Goal: Information Seeking & Learning: Learn about a topic

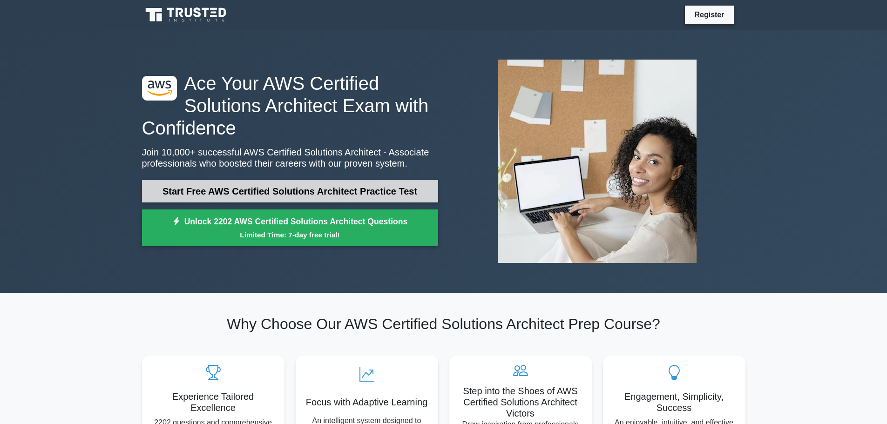
click at [246, 193] on link "Start Free AWS Certified Solutions Architect Practice Test" at bounding box center [290, 191] width 296 height 22
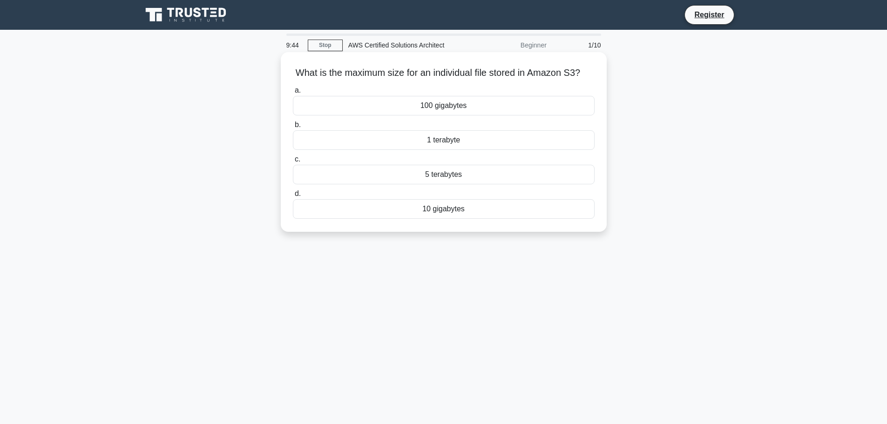
click at [415, 115] on div "100 gigabytes" at bounding box center [444, 106] width 302 height 20
click at [293, 94] on input "a. 100 gigabytes" at bounding box center [293, 91] width 0 height 6
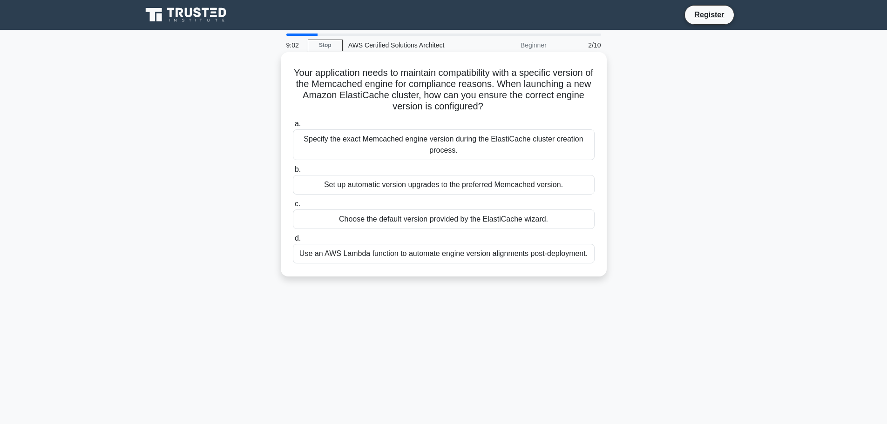
click at [437, 142] on div "Specify the exact Memcached engine version during the ElastiCache cluster creat…" at bounding box center [444, 144] width 302 height 31
click at [293, 127] on input "a. Specify the exact Memcached engine version during the ElastiCache cluster cr…" at bounding box center [293, 124] width 0 height 6
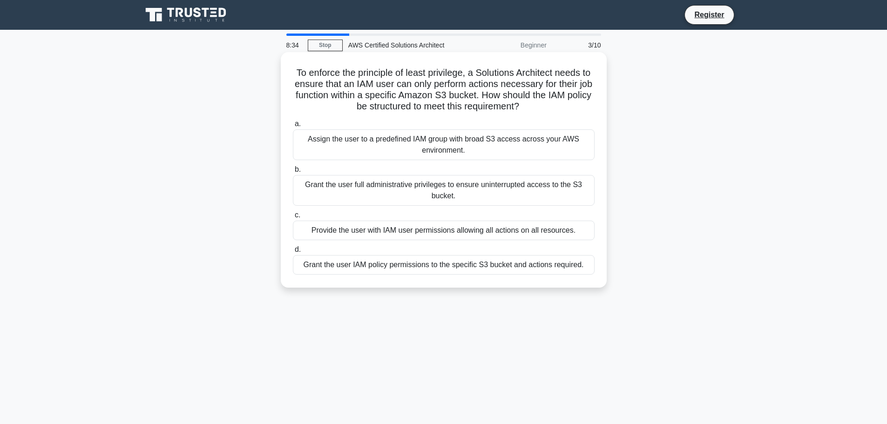
click at [507, 267] on div "Grant the user IAM policy permissions to the specific S3 bucket and actions req…" at bounding box center [444, 265] width 302 height 20
click at [293, 253] on input "d. Grant the user IAM policy permissions to the specific S3 bucket and actions …" at bounding box center [293, 250] width 0 height 6
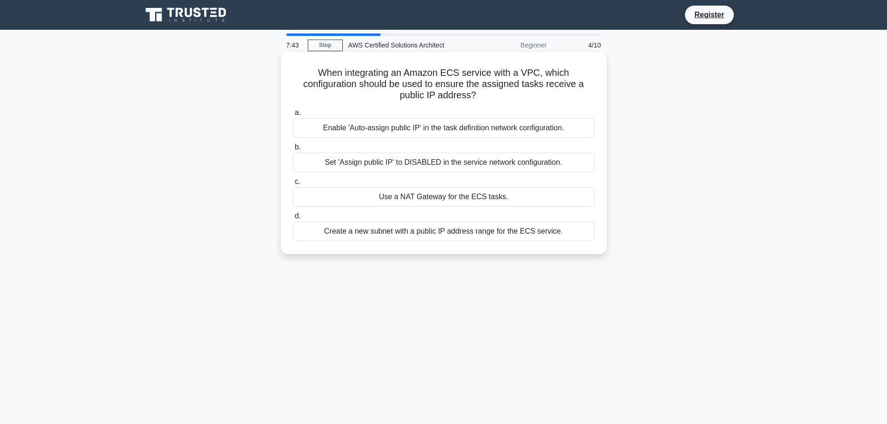
click at [466, 233] on div "Create a new subnet with a public IP address range for the ECS service." at bounding box center [444, 232] width 302 height 20
click at [293, 219] on input "d. Create a new subnet with a public IP address range for the ECS service." at bounding box center [293, 216] width 0 height 6
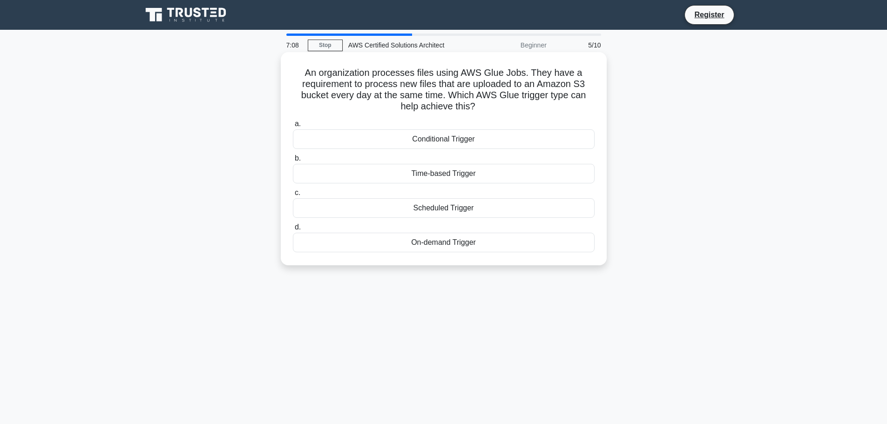
click at [472, 140] on div "Conditional Trigger" at bounding box center [444, 139] width 302 height 20
click at [293, 127] on input "a. Conditional Trigger" at bounding box center [293, 124] width 0 height 6
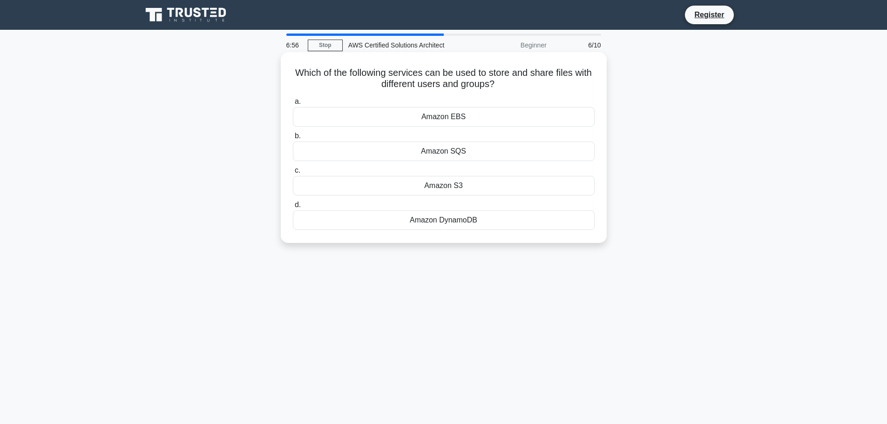
click at [459, 186] on div "Amazon S3" at bounding box center [444, 186] width 302 height 20
click at [293, 174] on input "c. Amazon S3" at bounding box center [293, 171] width 0 height 6
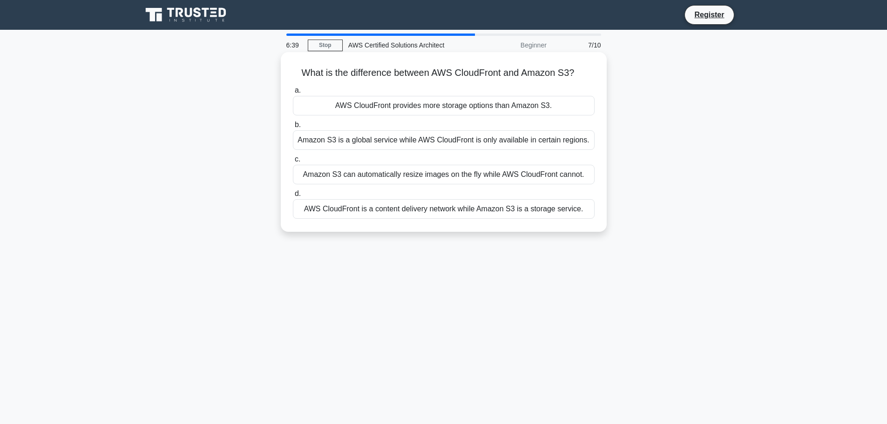
click at [440, 213] on div "AWS CloudFront is a content delivery network while Amazon S3 is a storage servi…" at bounding box center [444, 209] width 302 height 20
click at [293, 197] on input "d. AWS CloudFront is a content delivery network while Amazon S3 is a storage se…" at bounding box center [293, 194] width 0 height 6
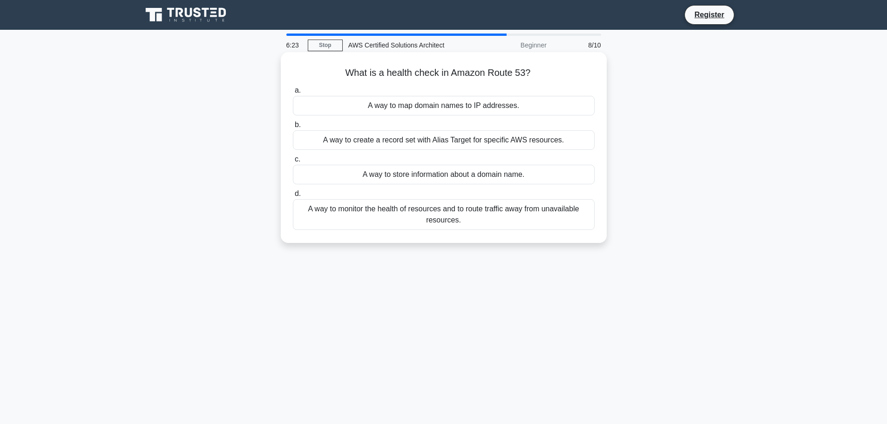
click at [441, 215] on div "A way to monitor the health of resources and to route traffic away from unavail…" at bounding box center [444, 214] width 302 height 31
click at [293, 197] on input "d. A way to monitor the health of resources and to route traffic away from unav…" at bounding box center [293, 194] width 0 height 6
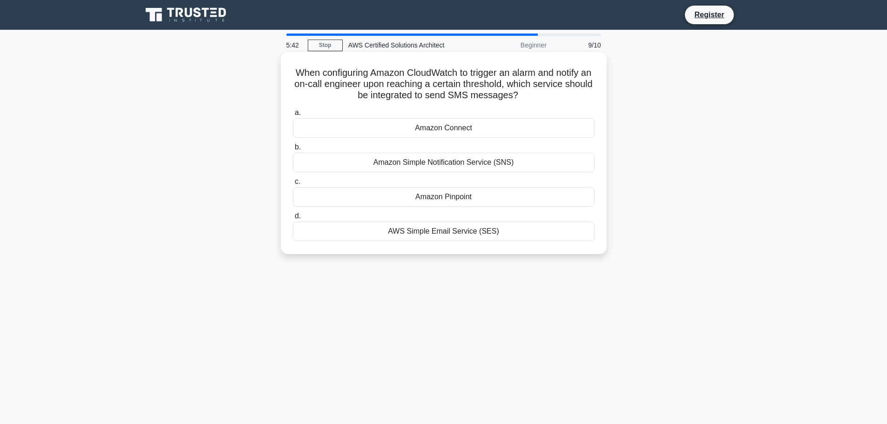
click at [464, 167] on div "Amazon Simple Notification Service (SNS)" at bounding box center [444, 163] width 302 height 20
click at [293, 150] on input "b. Amazon Simple Notification Service (SNS)" at bounding box center [293, 147] width 0 height 6
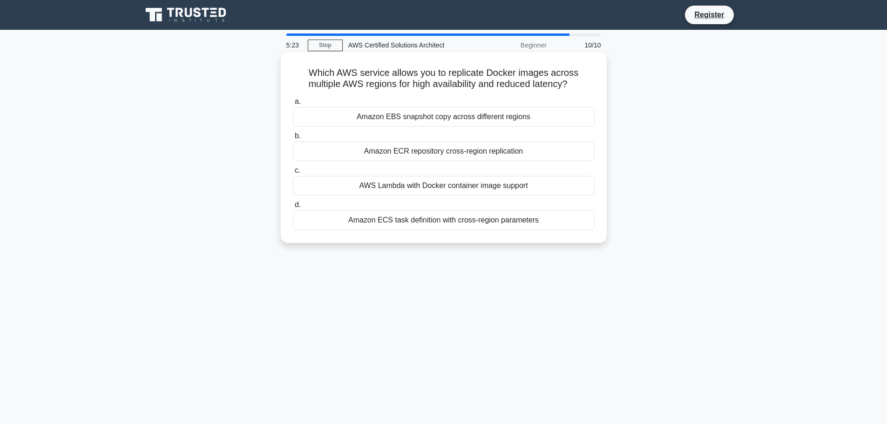
click at [439, 153] on div "Amazon ECR repository cross-region replication" at bounding box center [444, 152] width 302 height 20
click at [293, 139] on input "b. Amazon ECR repository cross-region replication" at bounding box center [293, 136] width 0 height 6
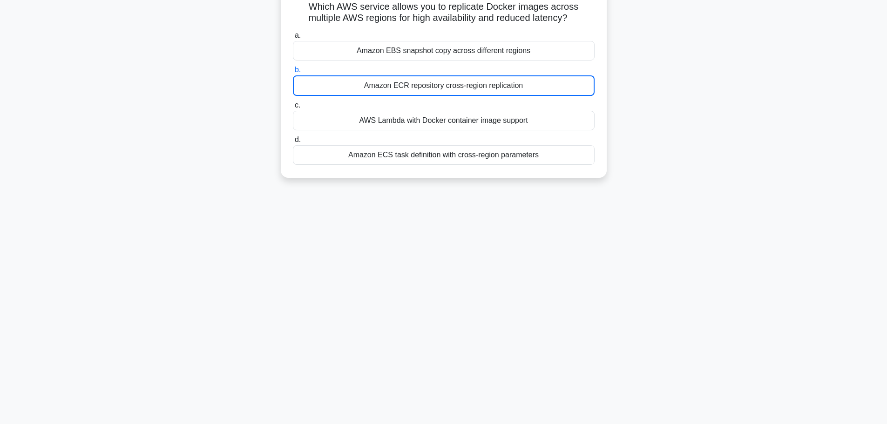
scroll to position [79, 0]
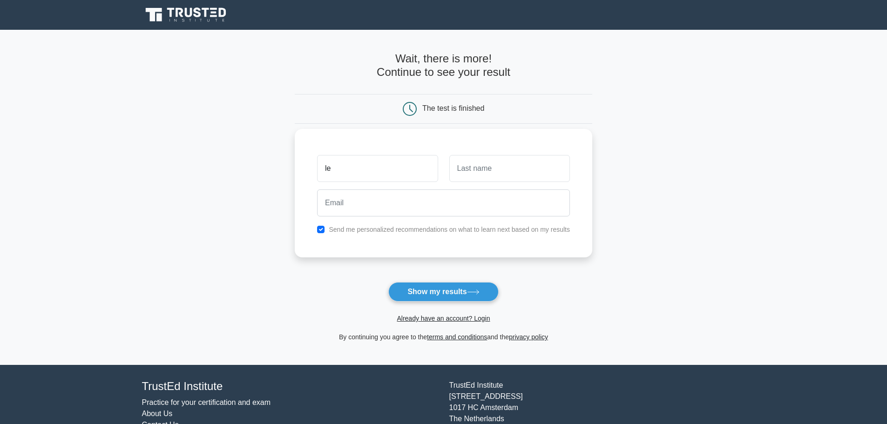
type input "le"
type input "hlq@mailinator.com"
click at [446, 292] on button "Show my results" at bounding box center [443, 292] width 110 height 20
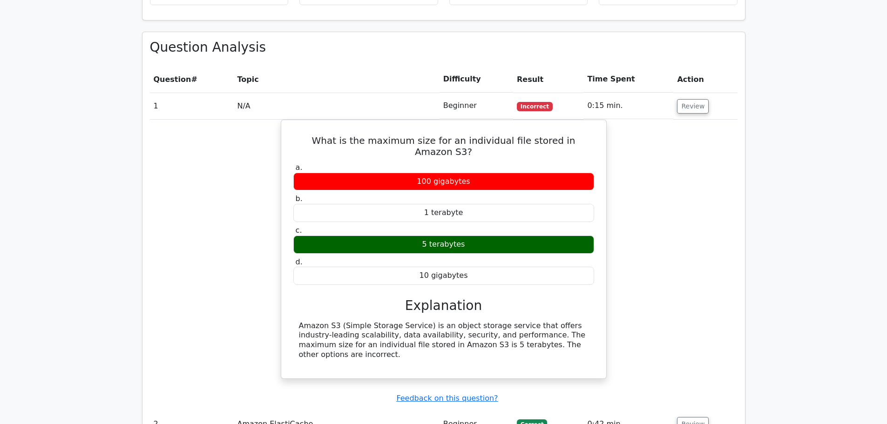
scroll to position [931, 0]
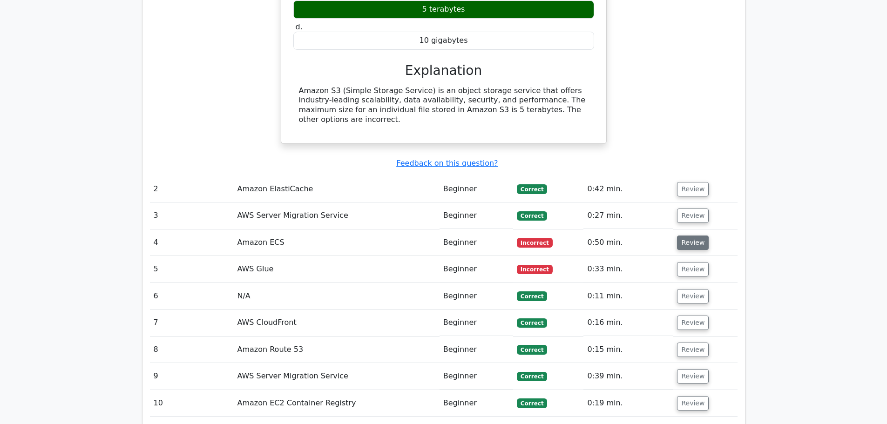
click at [685, 236] on button "Review" at bounding box center [693, 243] width 32 height 14
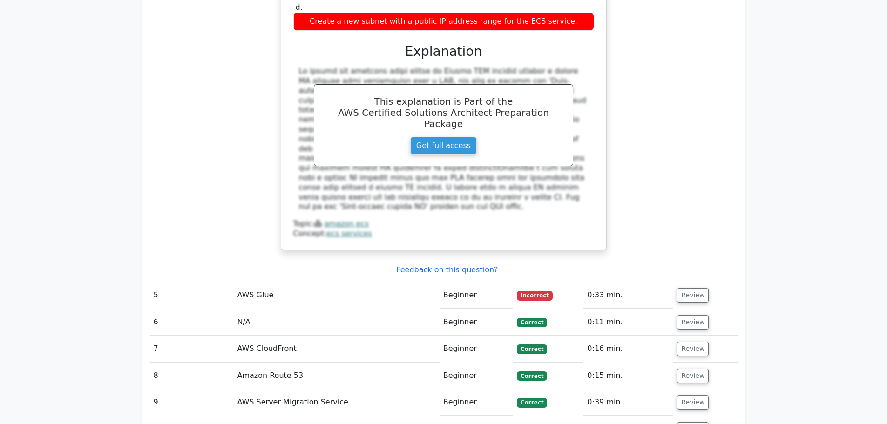
scroll to position [1443, 0]
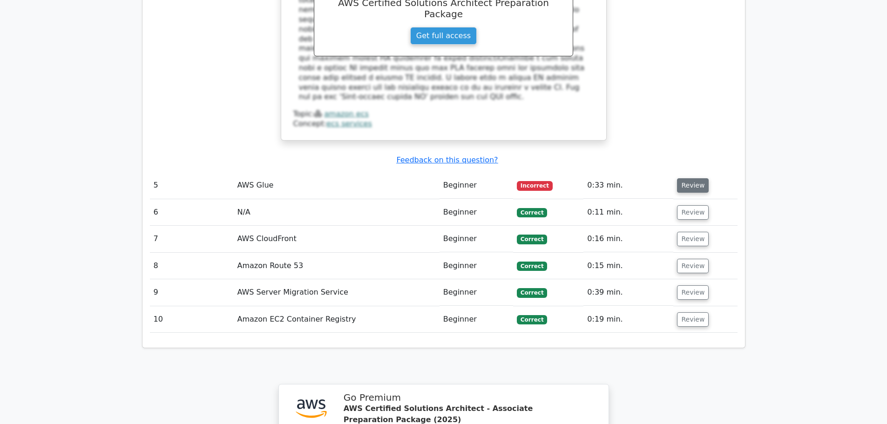
click at [694, 178] on button "Review" at bounding box center [693, 185] width 32 height 14
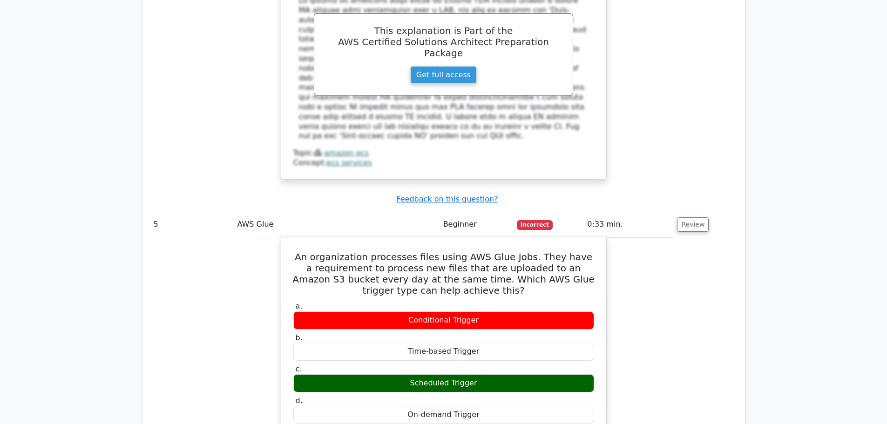
scroll to position [1303, 0]
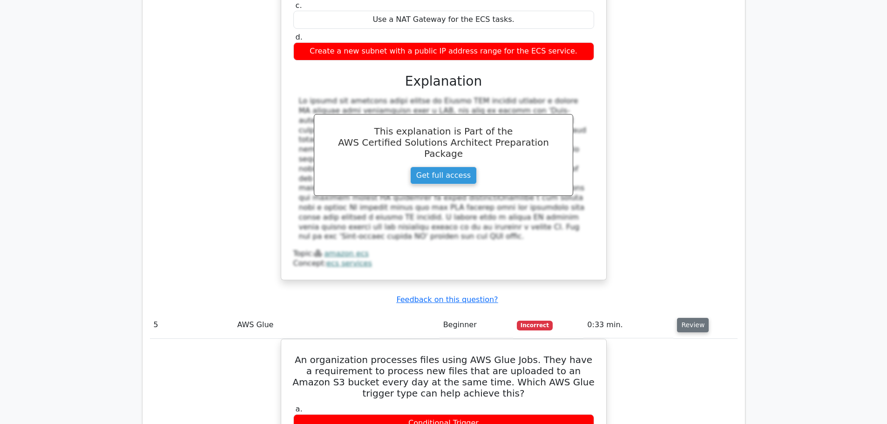
click at [691, 318] on button "Review" at bounding box center [693, 325] width 32 height 14
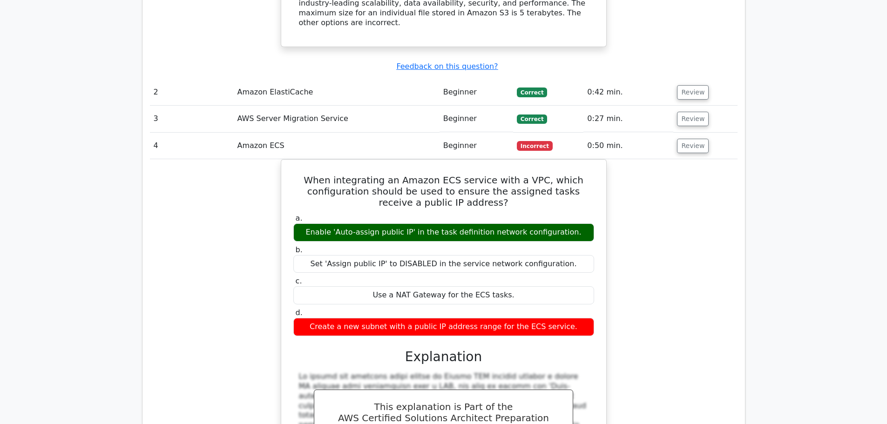
scroll to position [978, 0]
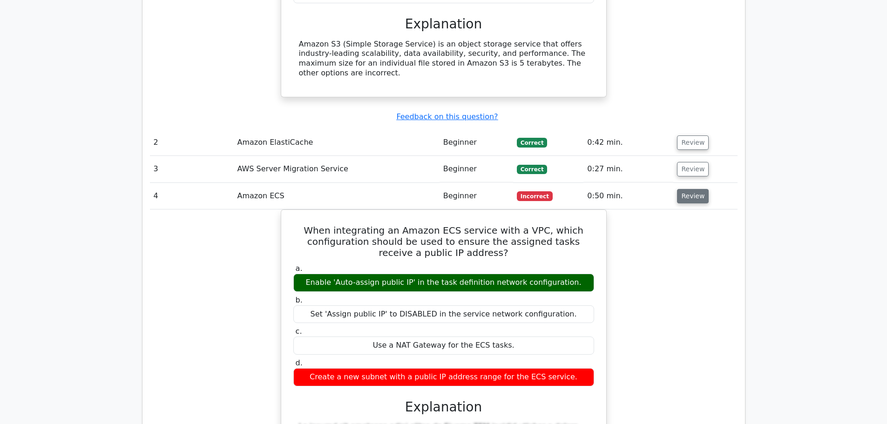
click at [691, 189] on button "Review" at bounding box center [693, 196] width 32 height 14
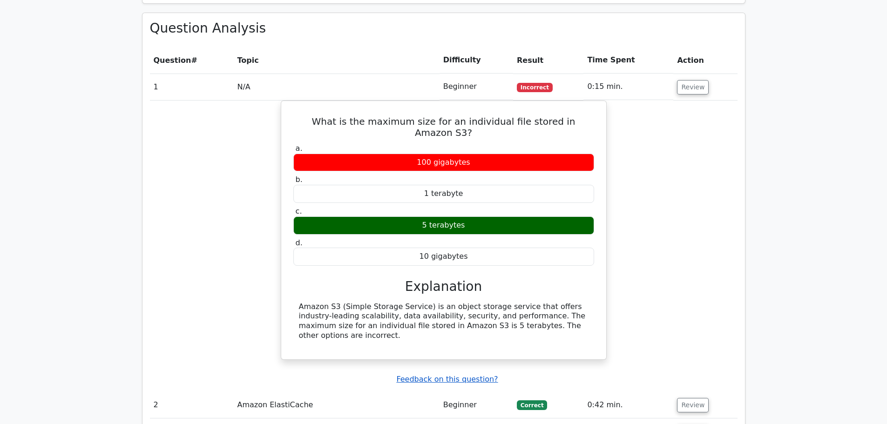
scroll to position [698, 0]
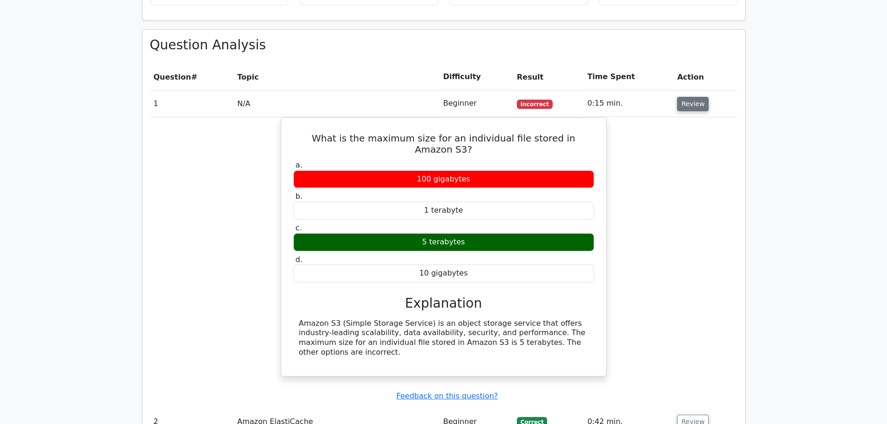
click at [689, 97] on button "Review" at bounding box center [693, 104] width 32 height 14
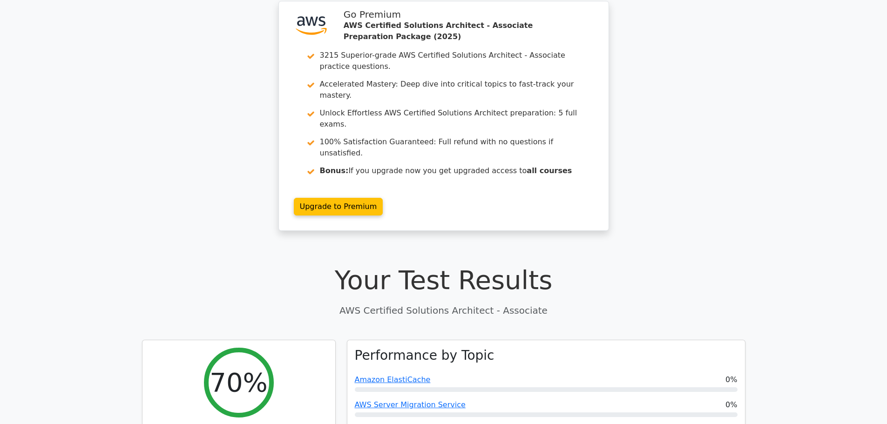
scroll to position [0, 0]
